Goal: Use online tool/utility: Utilize a website feature to perform a specific function

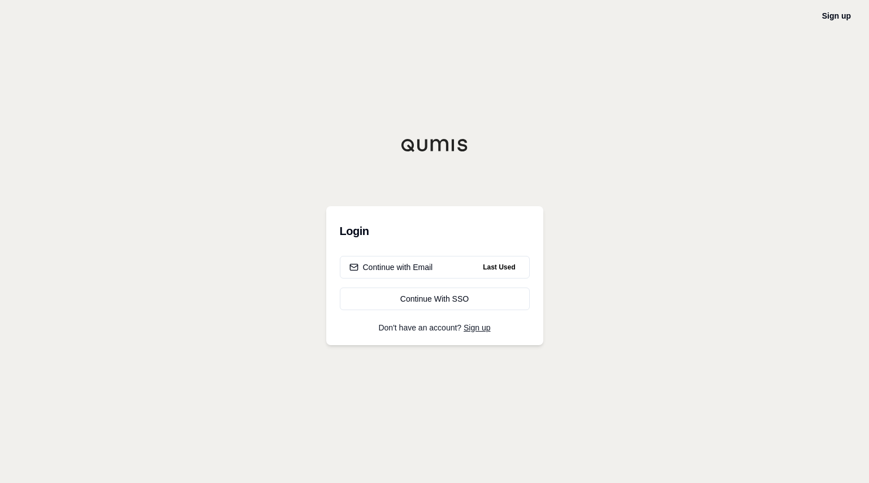
click at [395, 66] on div "Sign up Login Continue with Email Last Used Continue With SSO Don't have an acc…" at bounding box center [434, 241] width 869 height 483
click at [373, 265] on div "Continue with Email" at bounding box center [391, 267] width 84 height 11
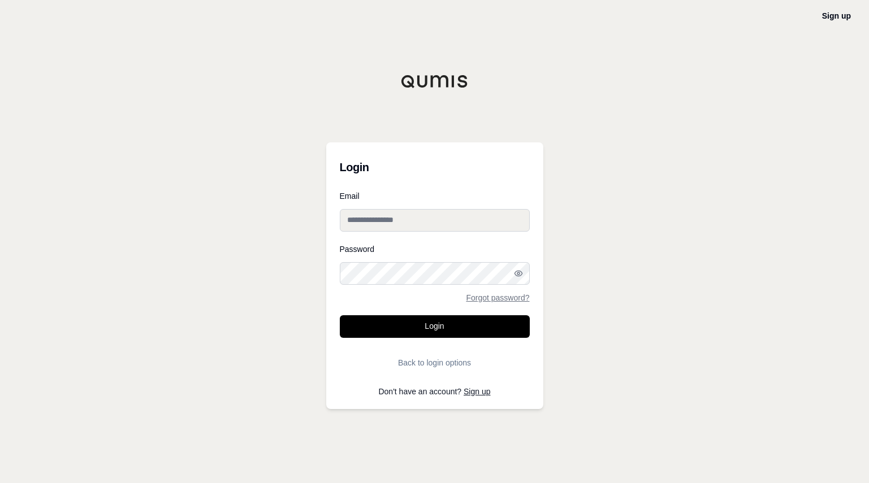
type input "**********"
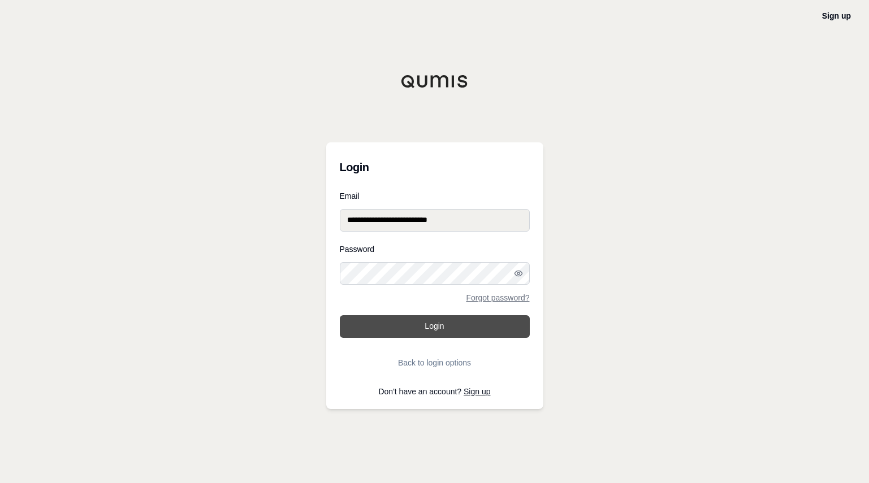
click at [426, 330] on button "Login" at bounding box center [435, 327] width 190 height 23
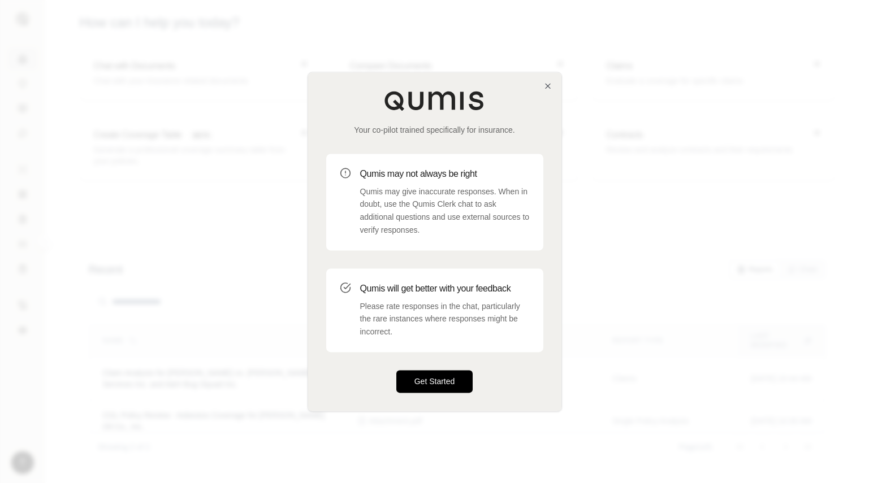
click at [427, 381] on button "Get Started" at bounding box center [434, 381] width 77 height 23
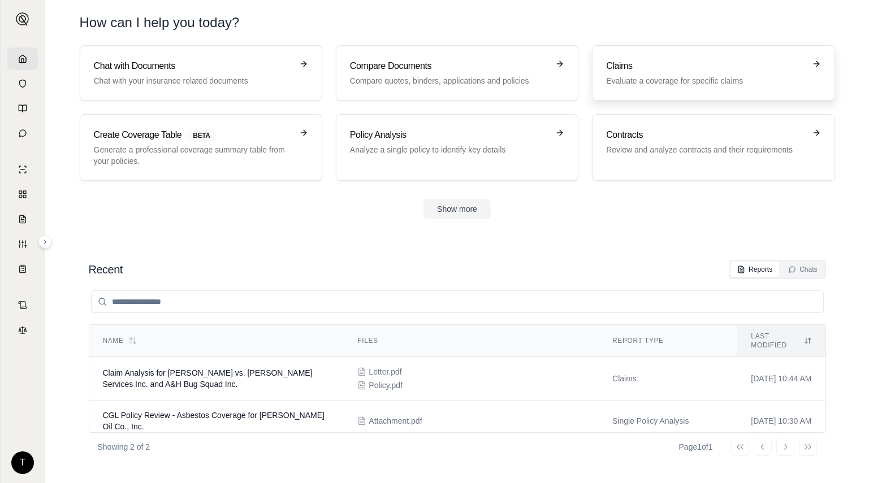
click at [659, 77] on p "Evaluate a coverage for specific claims" at bounding box center [705, 80] width 198 height 11
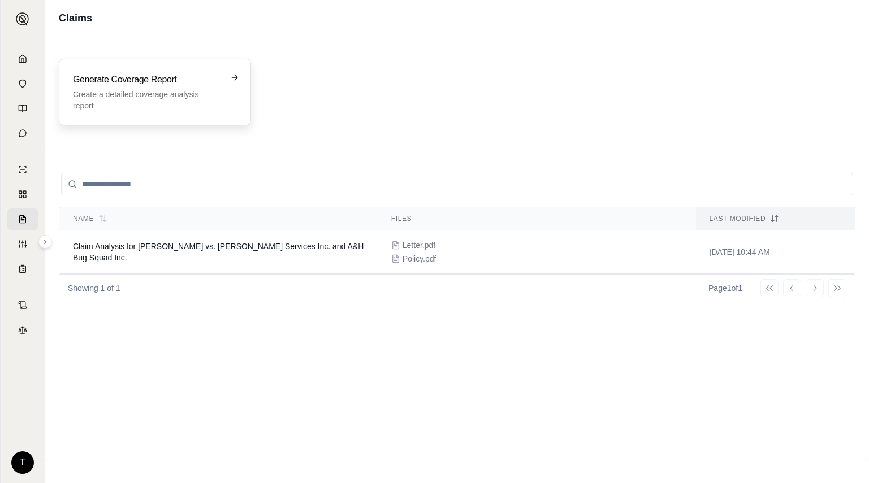
click at [175, 90] on p "Create a detailed coverage analysis report" at bounding box center [147, 100] width 148 height 23
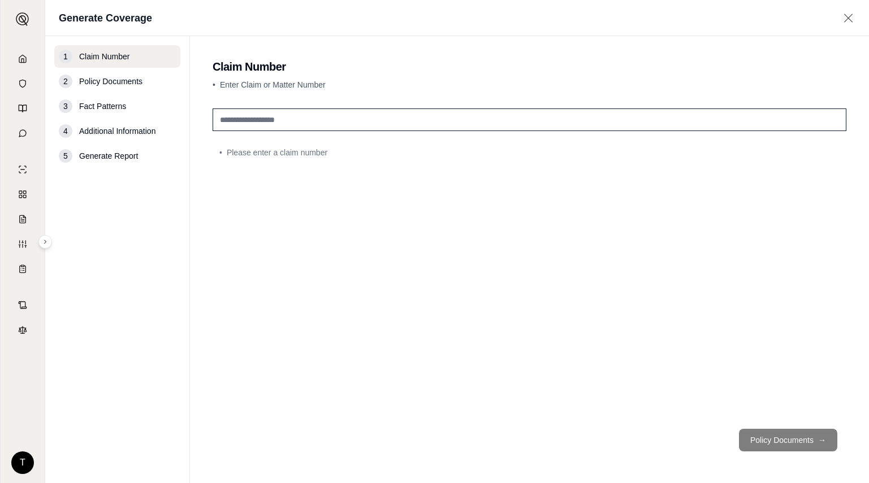
click at [384, 123] on input "text" at bounding box center [530, 120] width 634 height 23
paste input "********"
type input "********"
click at [773, 439] on button "Policy Documents →" at bounding box center [788, 440] width 98 height 23
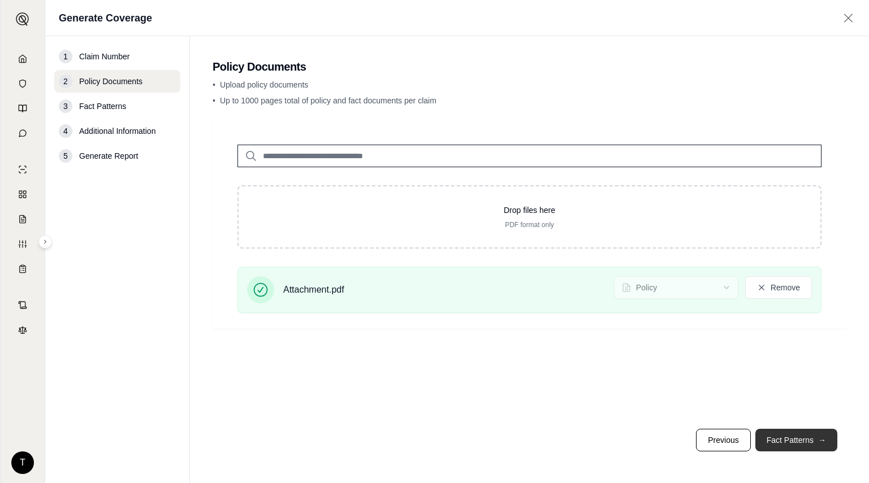
click at [801, 448] on button "Fact Patterns →" at bounding box center [796, 440] width 82 height 23
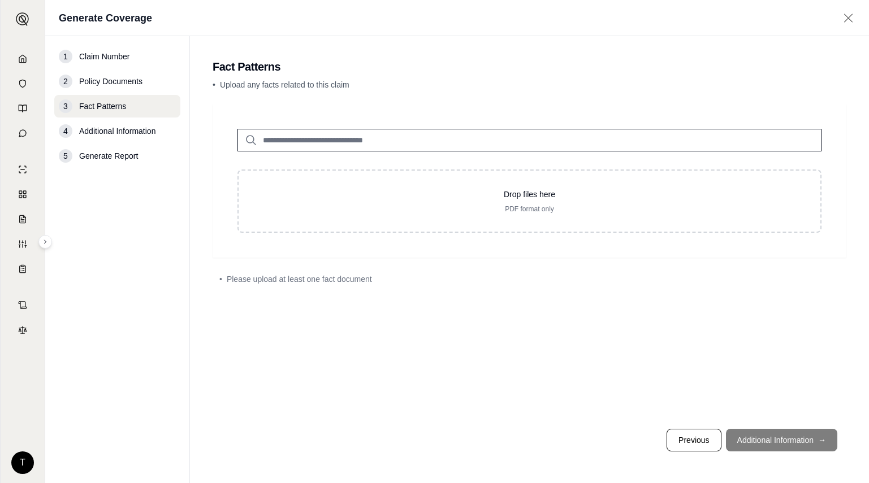
click at [744, 439] on footer "Previous Additional Information →" at bounding box center [530, 440] width 634 height 41
click at [281, 135] on input "search" at bounding box center [529, 140] width 584 height 23
click at [782, 450] on footer "Previous Additional Information →" at bounding box center [530, 440] width 634 height 41
drag, startPoint x: 780, startPoint y: 446, endPoint x: 768, endPoint y: 437, distance: 14.9
click at [768, 437] on footer "Previous Additional Information →" at bounding box center [530, 440] width 634 height 41
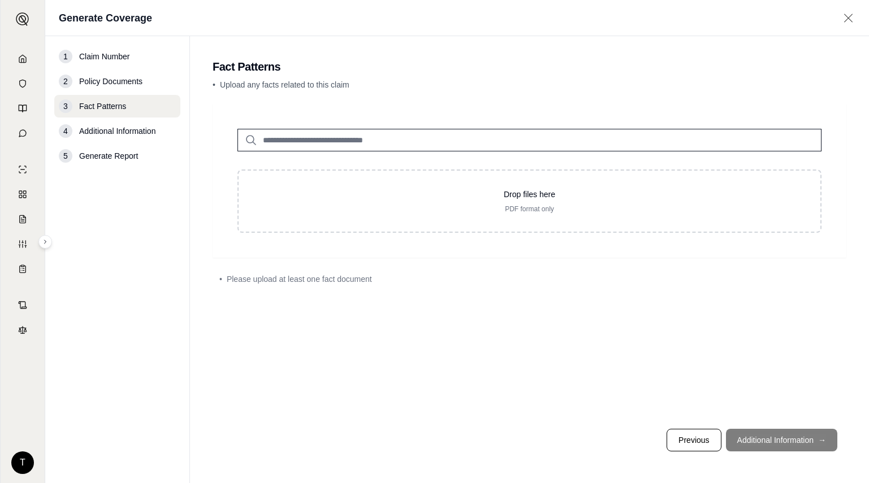
click at [299, 131] on input "search" at bounding box center [529, 140] width 584 height 23
click at [24, 60] on polyline at bounding box center [22, 61] width 2 height 4
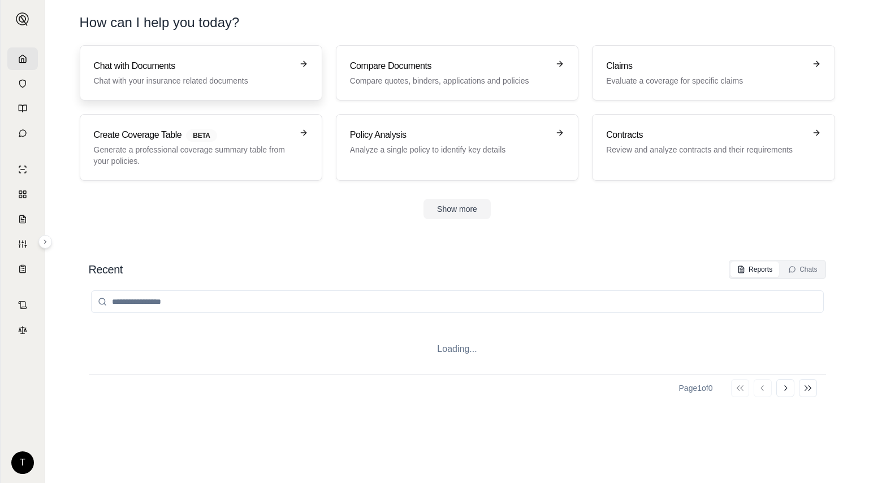
click at [155, 69] on h3 "Chat with Documents" at bounding box center [193, 66] width 198 height 14
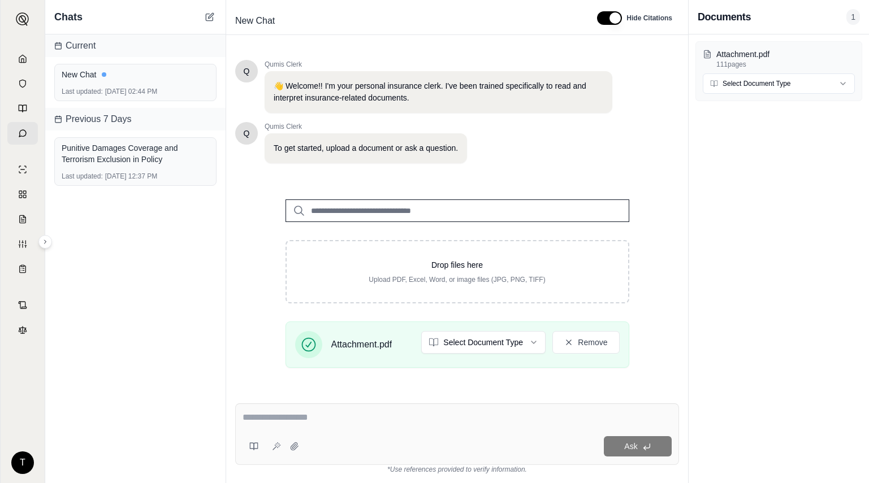
scroll to position [149, 0]
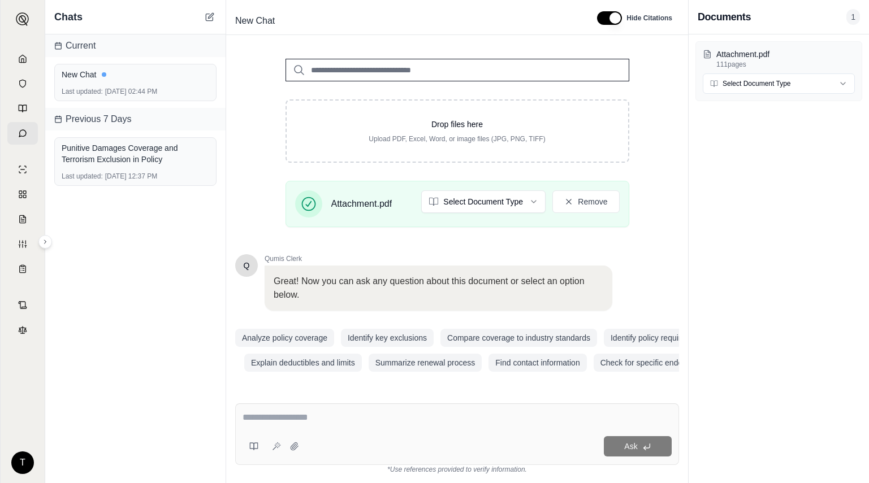
click at [299, 417] on textarea at bounding box center [457, 418] width 429 height 14
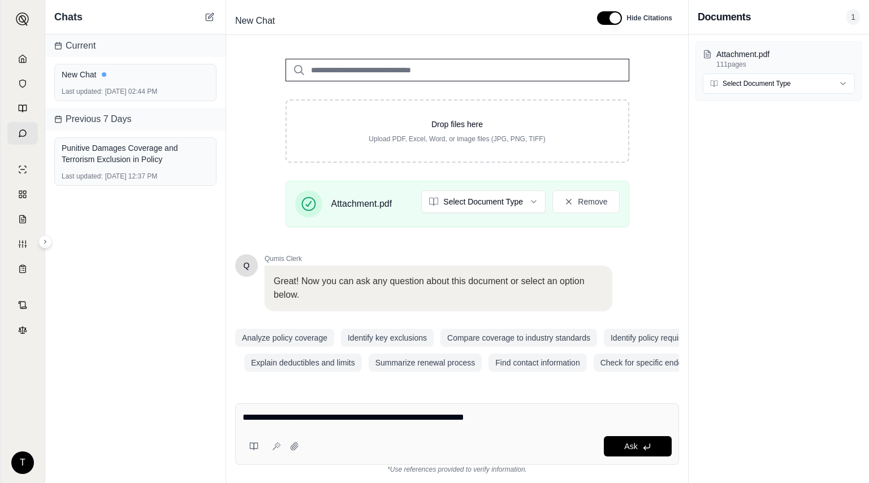
type textarea "**********"
drag, startPoint x: 526, startPoint y: 424, endPoint x: 248, endPoint y: 407, distance: 279.3
click at [246, 407] on div "**********" at bounding box center [457, 435] width 444 height 62
click at [628, 453] on button "Ask" at bounding box center [638, 447] width 68 height 20
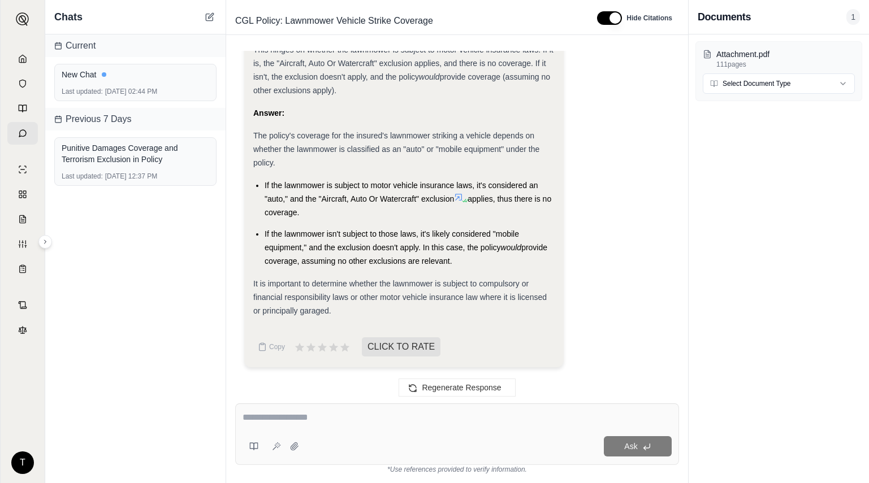
scroll to position [1055, 0]
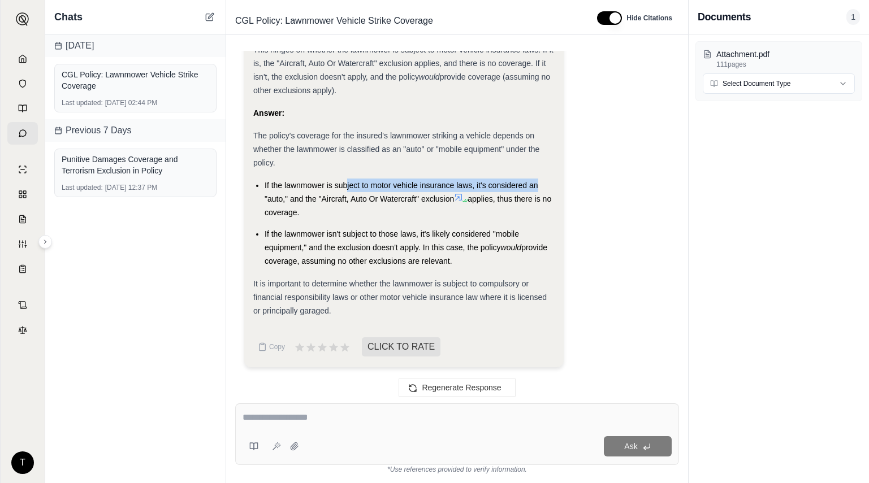
drag, startPoint x: 347, startPoint y: 183, endPoint x: 553, endPoint y: 186, distance: 205.8
click at [553, 186] on li "If the lawnmower is subject to motor vehicle insurance laws, it's considered an…" at bounding box center [410, 199] width 290 height 41
click at [323, 230] on span "If the lawnmower isn't subject to those laws, it's likely considered "mobile eq…" at bounding box center [392, 241] width 254 height 23
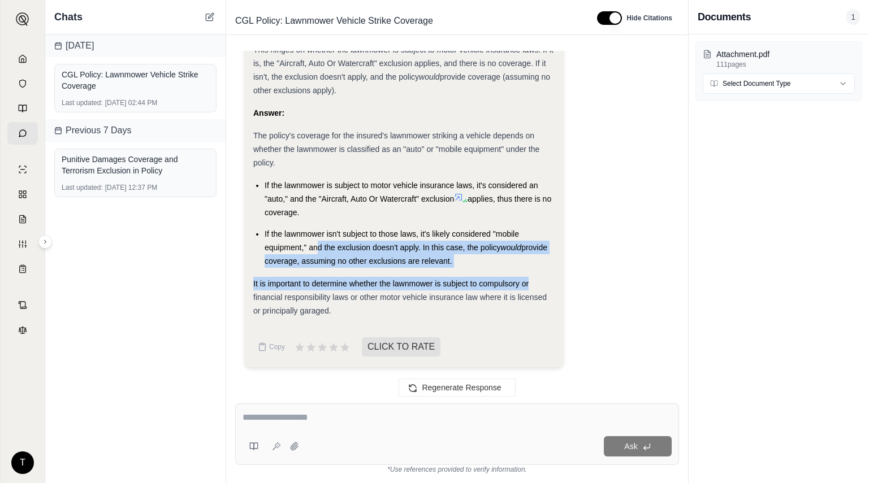
drag, startPoint x: 318, startPoint y: 244, endPoint x: 561, endPoint y: 287, distance: 247.6
